Goal: Transaction & Acquisition: Purchase product/service

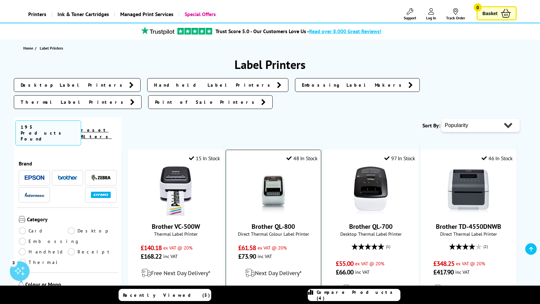
scroll to position [164, 0]
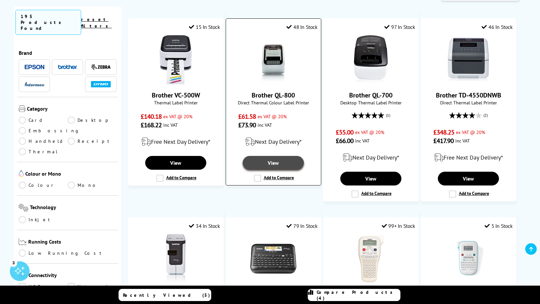
click at [277, 156] on link "View" at bounding box center [273, 163] width 61 height 14
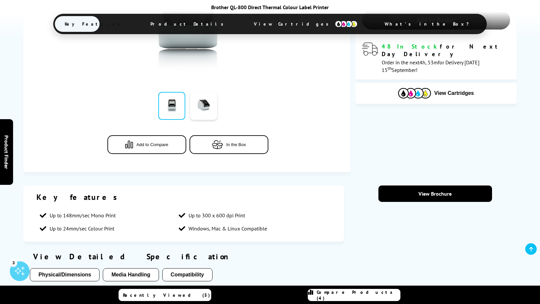
scroll to position [230, 0]
